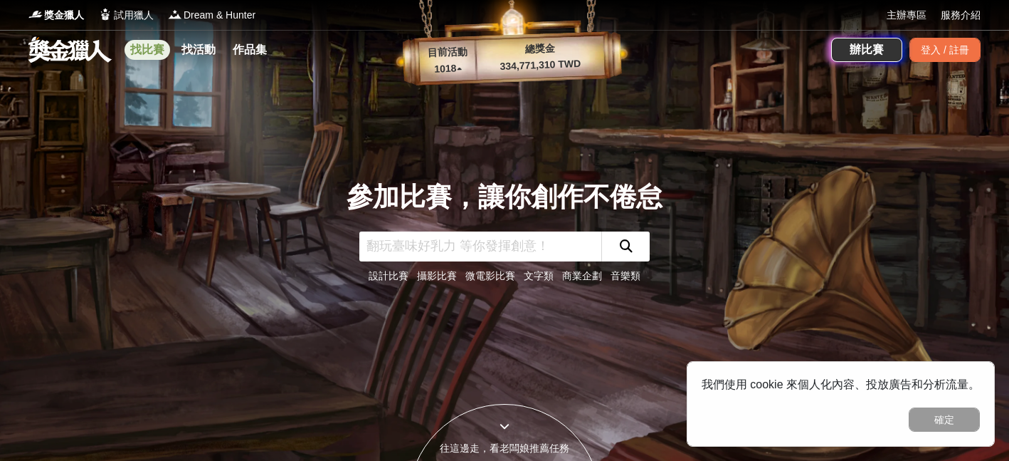
click at [157, 55] on link "找比賽" at bounding box center [148, 50] width 46 height 20
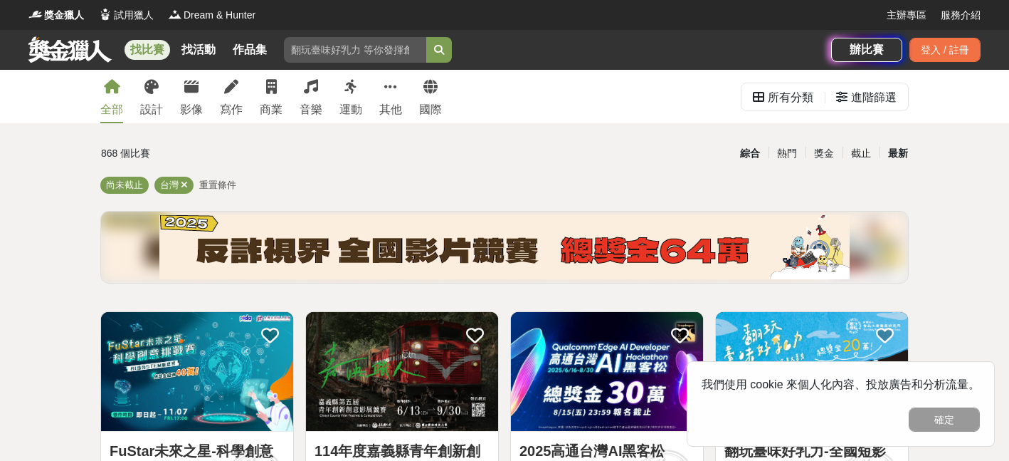
click at [903, 157] on div "最新" at bounding box center [898, 153] width 37 height 25
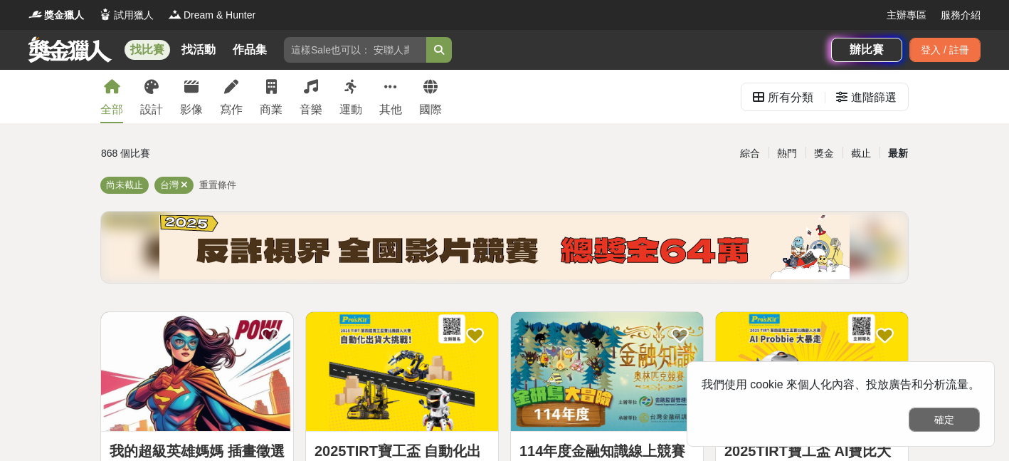
click at [941, 425] on button "確定" at bounding box center [944, 419] width 71 height 24
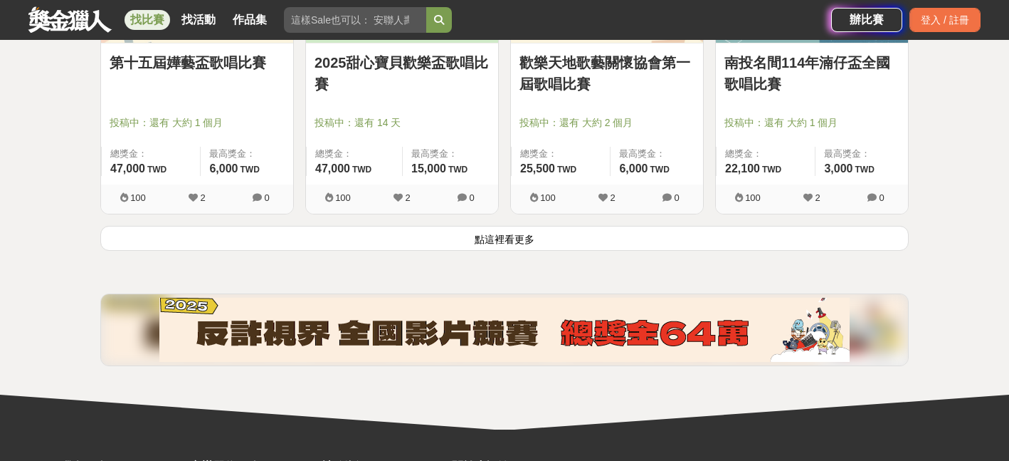
scroll to position [1808, 0]
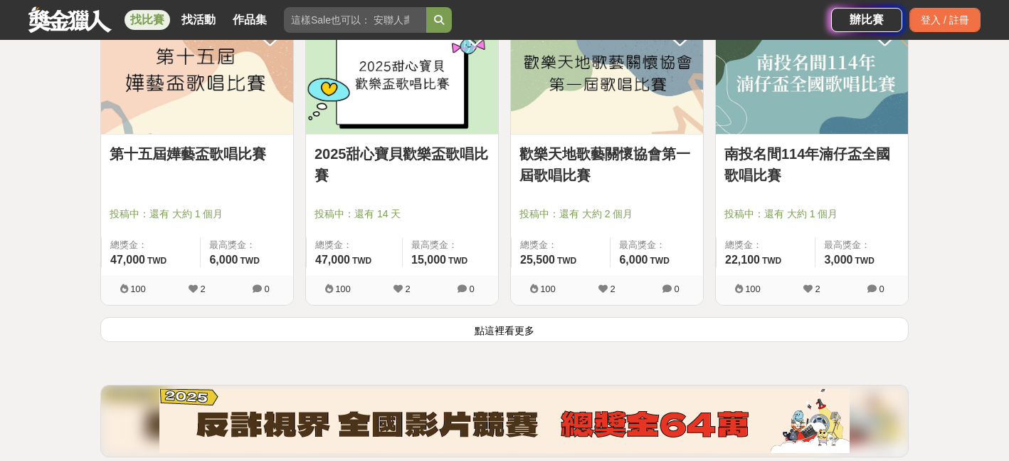
click at [556, 339] on button "點這裡看更多" at bounding box center [504, 329] width 809 height 25
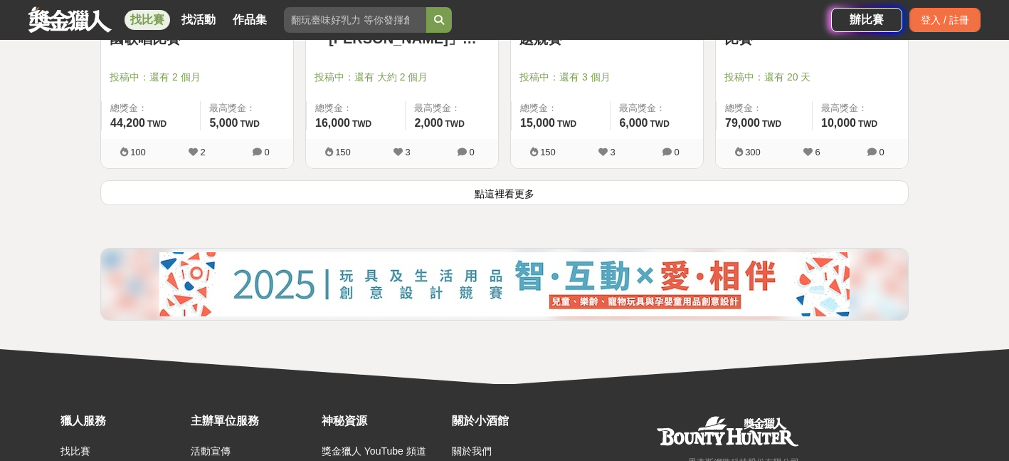
scroll to position [3608, 0]
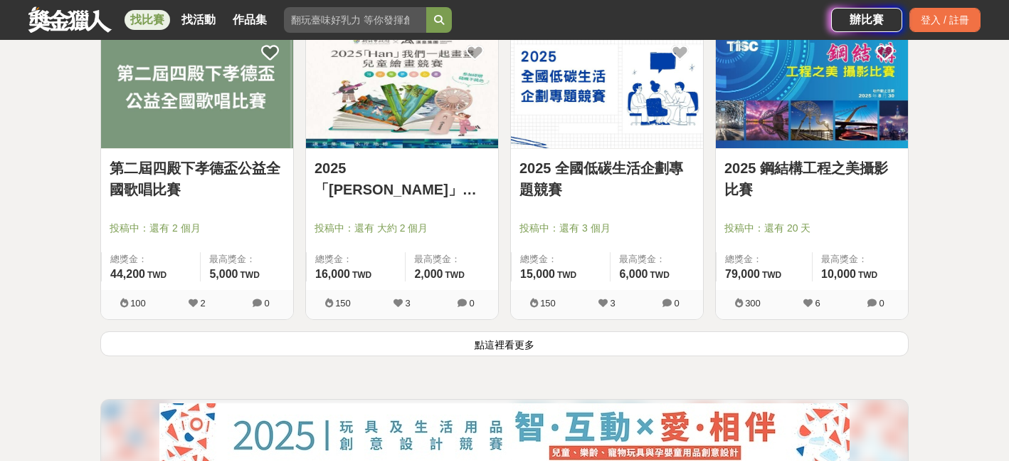
click at [611, 337] on button "點這裡看更多" at bounding box center [504, 343] width 809 height 25
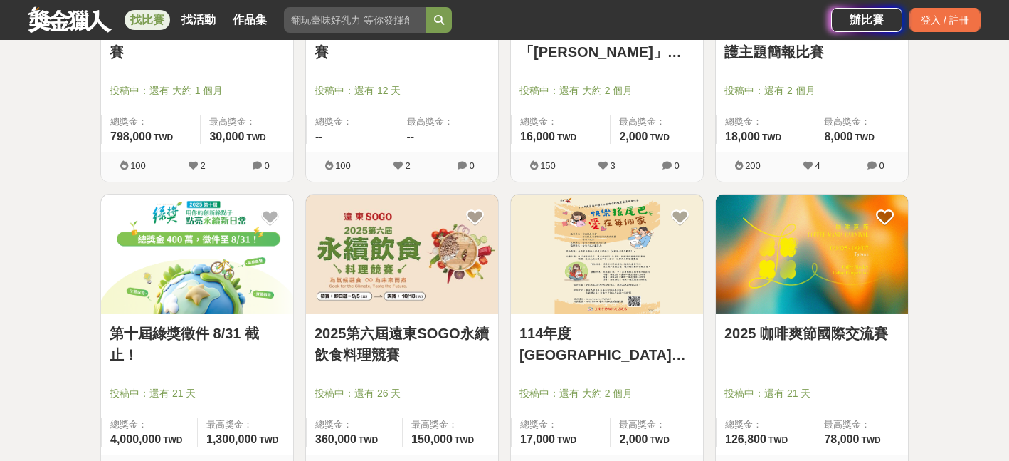
scroll to position [4354, 0]
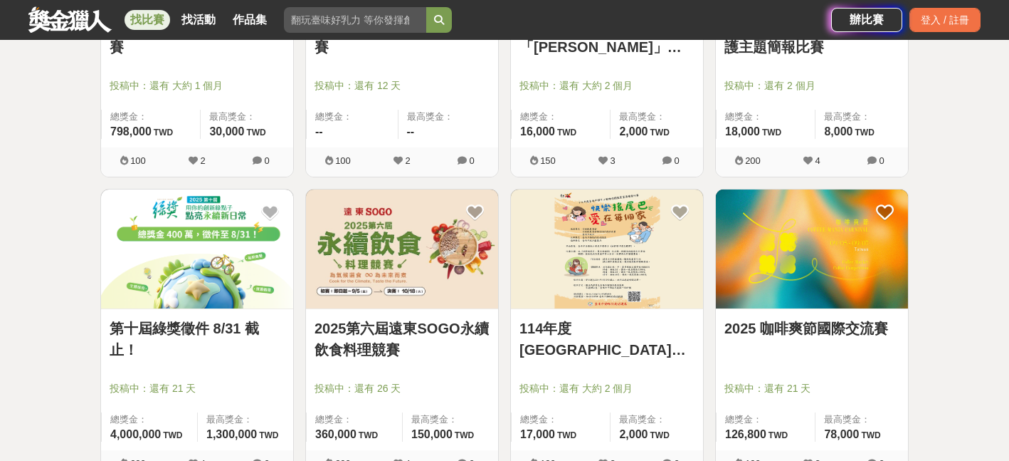
click at [846, 271] on img at bounding box center [812, 248] width 192 height 119
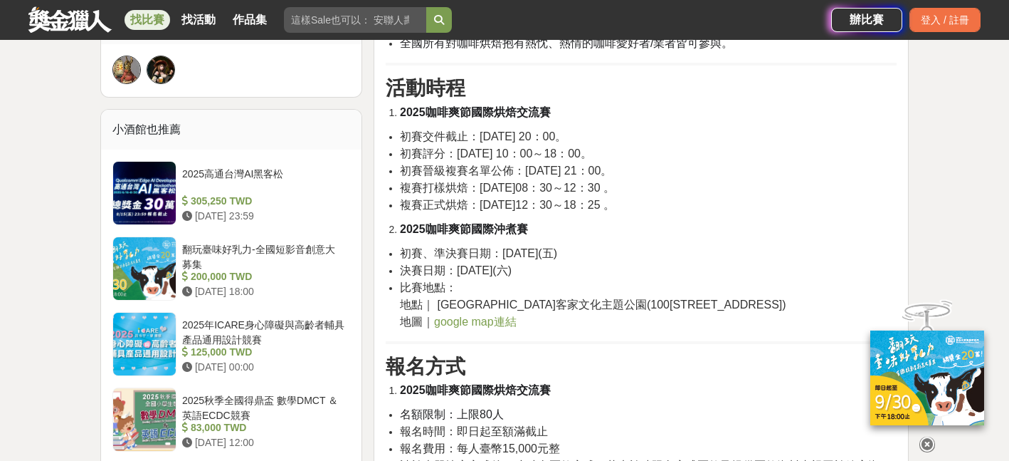
scroll to position [1004, 0]
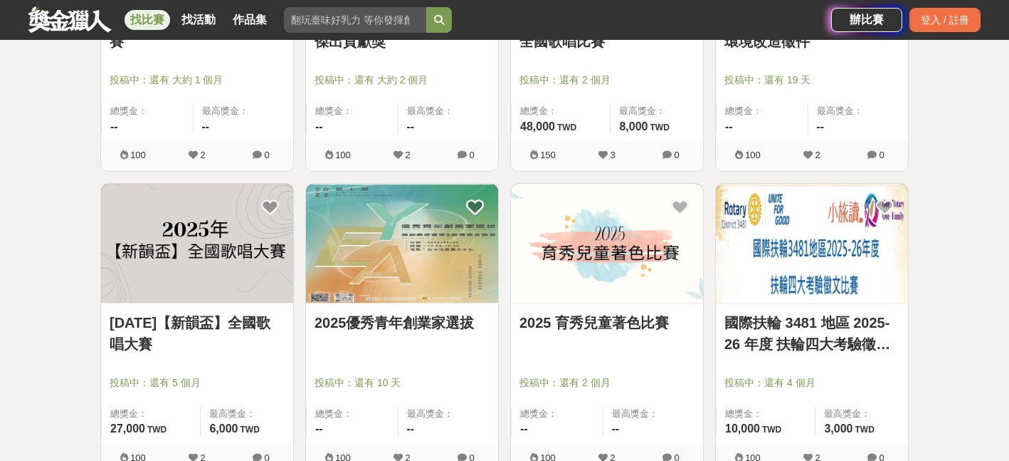
scroll to position [4964, 0]
click at [438, 321] on link "2025優秀青年創業家選拔" at bounding box center [402, 322] width 175 height 21
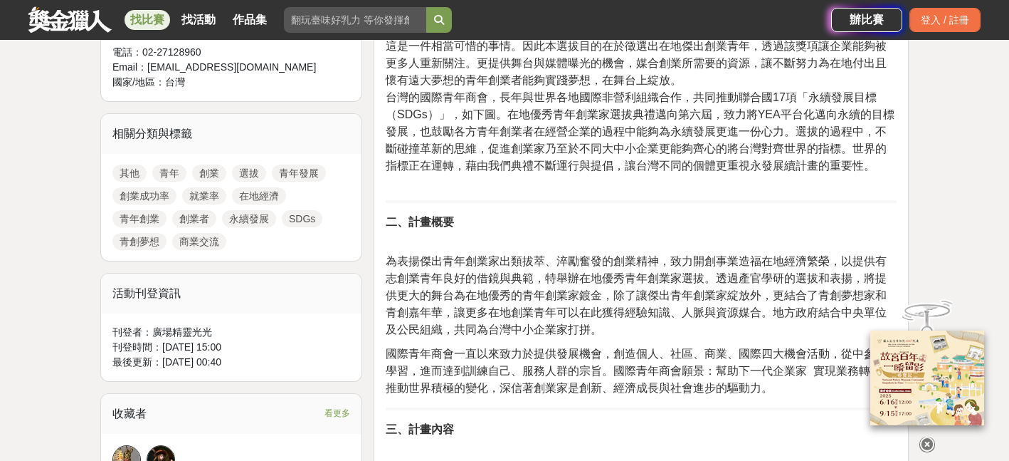
scroll to position [576, 0]
